Goal: Find specific page/section: Find specific page/section

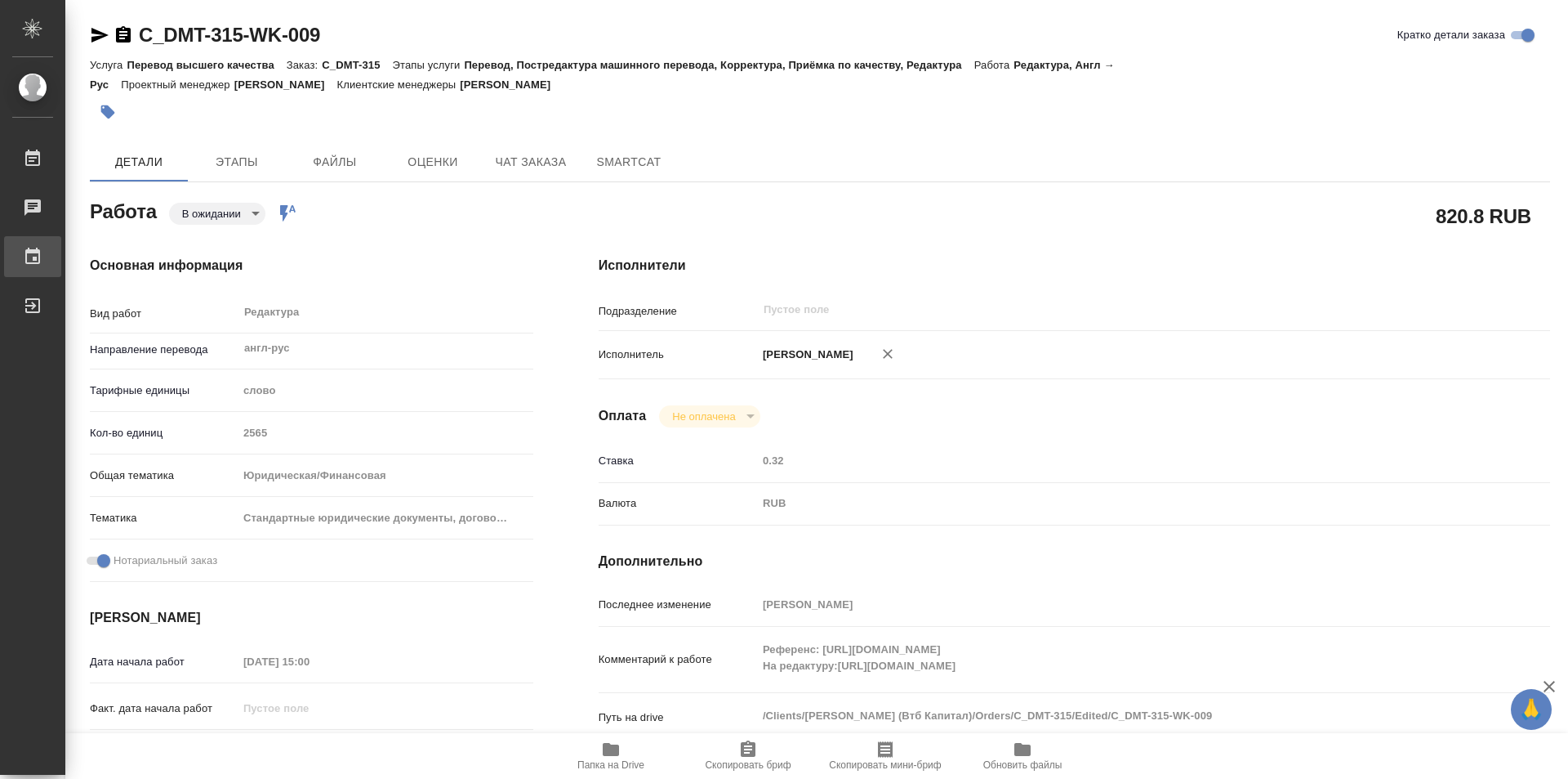
click at [33, 256] on div "График" at bounding box center [13, 255] width 40 height 24
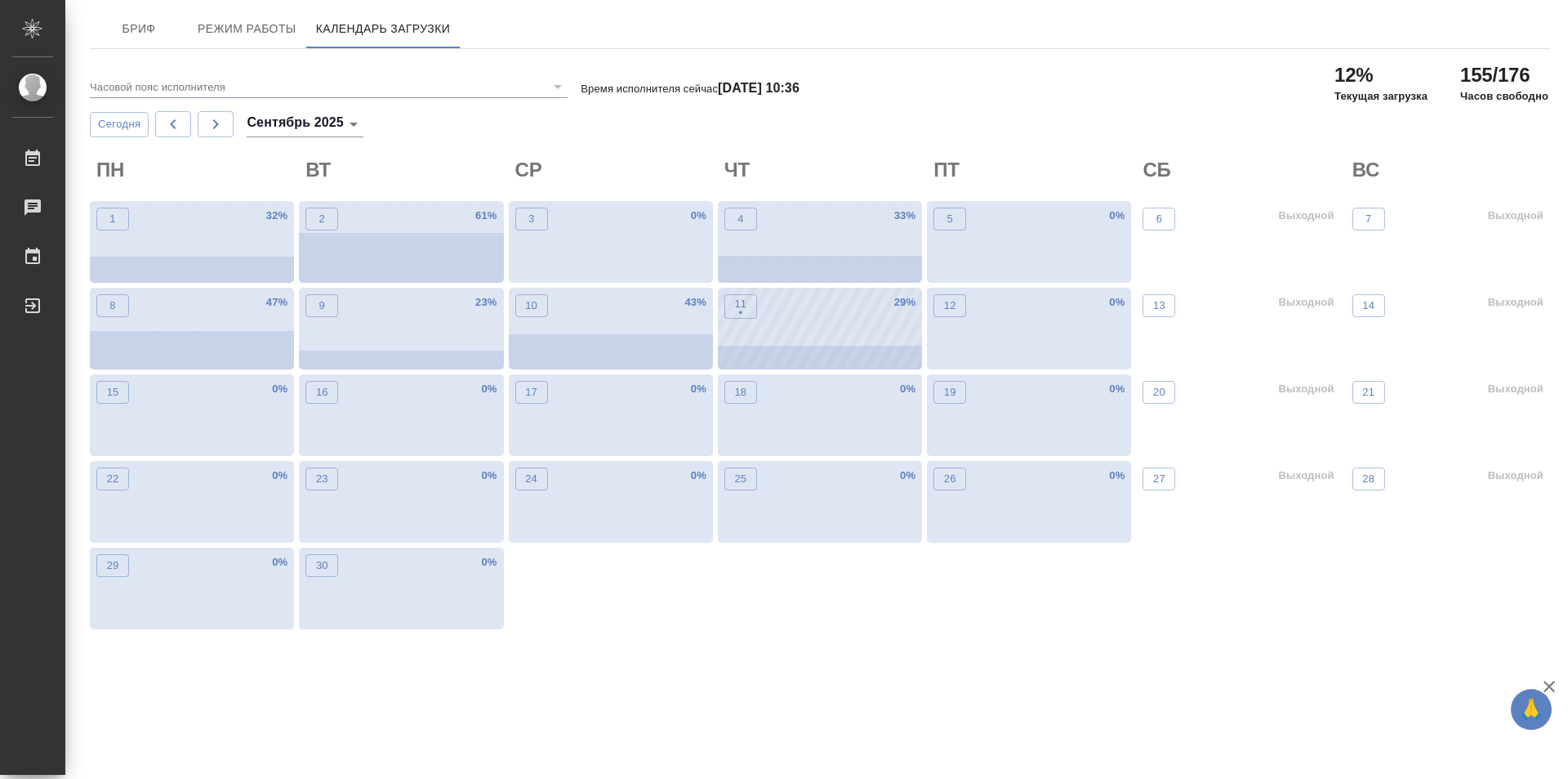
click at [837, 322] on div "11 • 29 %" at bounding box center [820, 328] width 204 height 82
